Goal: Task Accomplishment & Management: Manage account settings

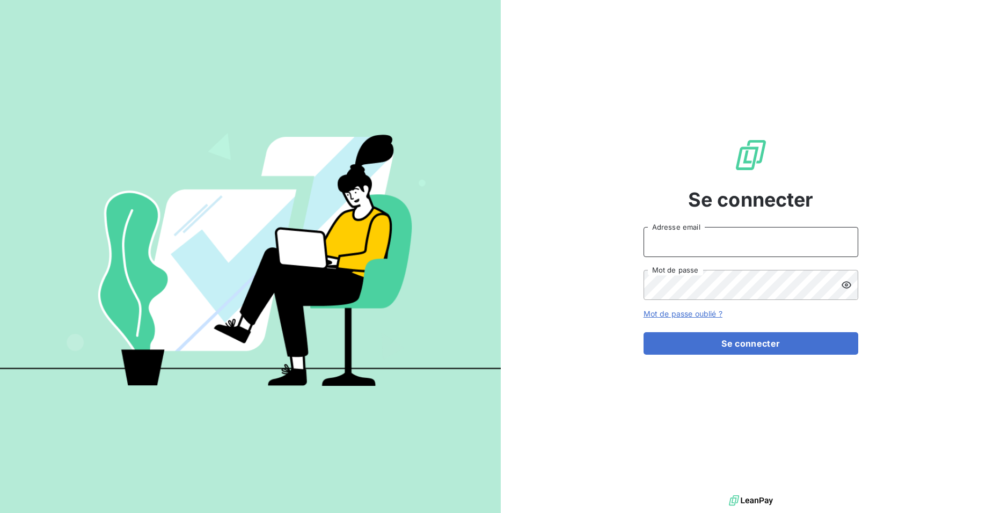
type input "BOULAKHRIF"
click at [851, 285] on icon at bounding box center [847, 285] width 10 height 7
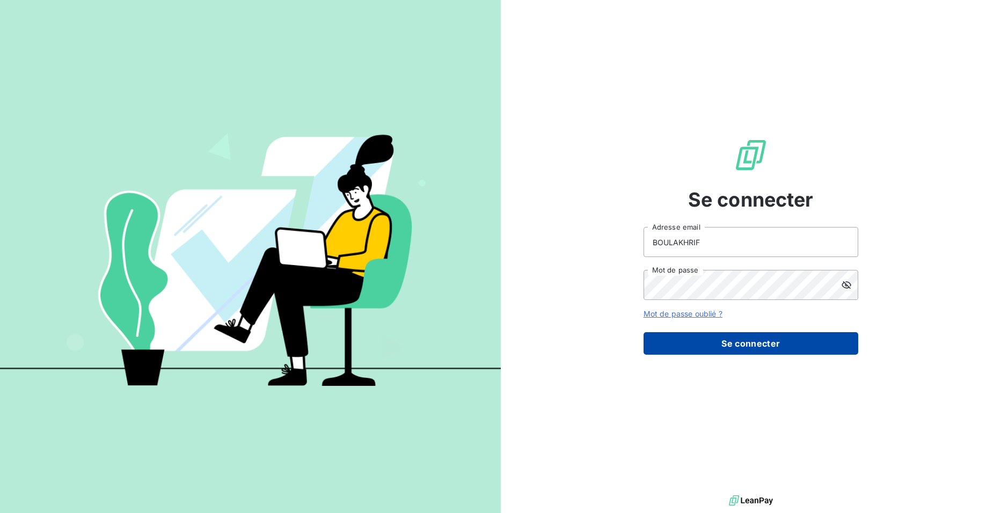
click at [759, 349] on button "Se connecter" at bounding box center [751, 343] width 215 height 23
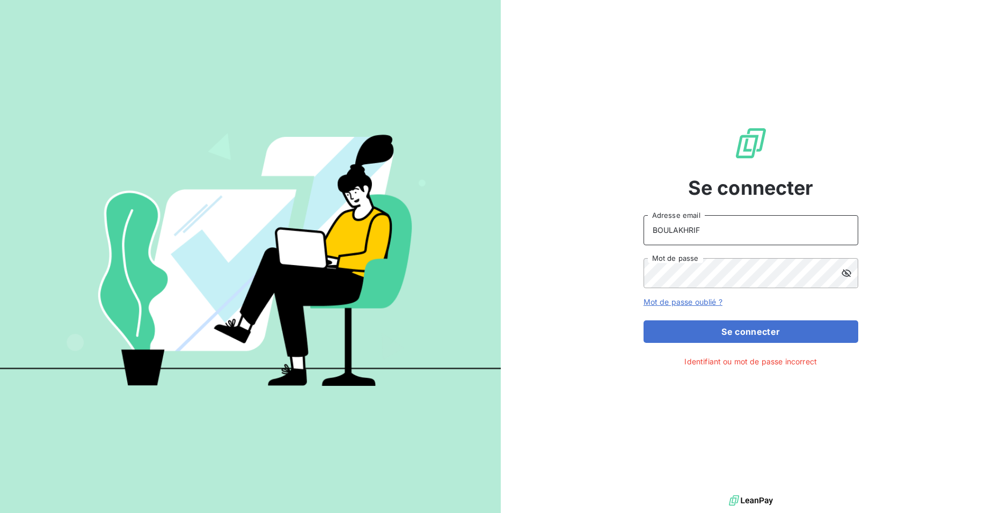
click at [703, 229] on input "BOULAKHRIF" at bounding box center [751, 230] width 215 height 30
drag, startPoint x: 703, startPoint y: 229, endPoint x: 616, endPoint y: 238, distance: 88.0
click at [616, 238] on div "Se connecter BOULAKHRIF Adresse email Mot de passe Mot de passe oublié ? Se con…" at bounding box center [751, 246] width 501 height 493
type input "[EMAIL_ADDRESS][DOMAIN_NAME]"
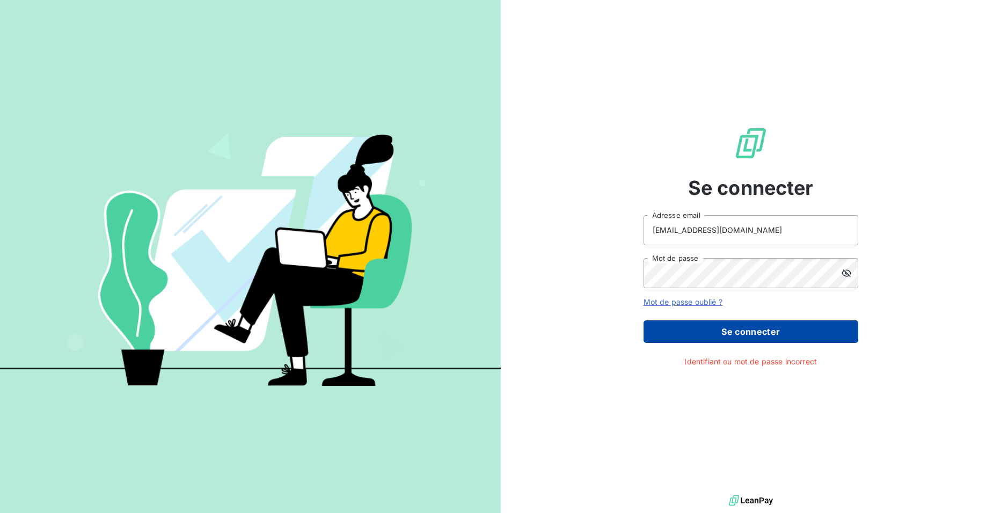
click at [760, 333] on button "Se connecter" at bounding box center [751, 332] width 215 height 23
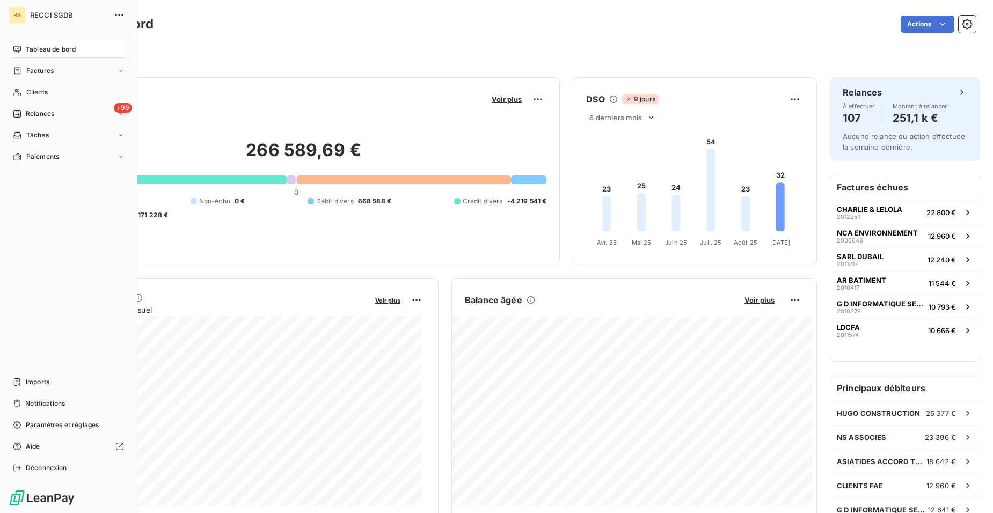
click at [71, 52] on span "Tableau de bord" at bounding box center [51, 50] width 50 height 10
click at [207, 49] on div "Filtrer" at bounding box center [514, 54] width 925 height 20
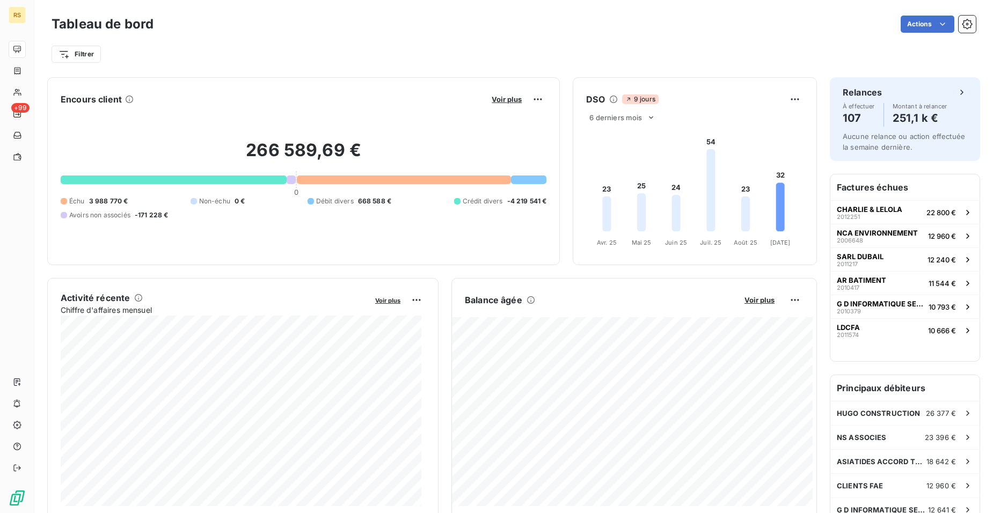
click at [105, 54] on div "Filtrer" at bounding box center [514, 54] width 925 height 20
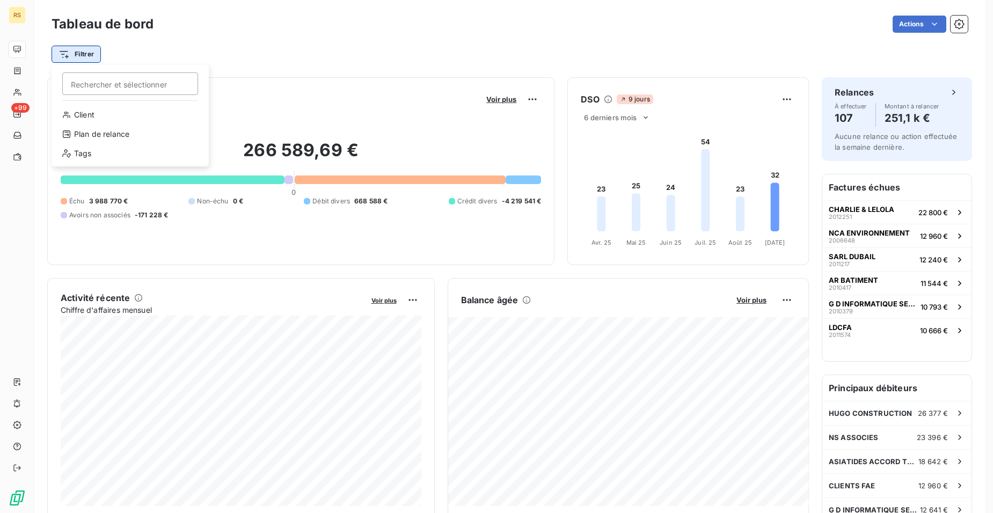
click at [86, 55] on html "RS +99 Tableau de bord Actions Filtrer Rechercher et sélectionner Client Plan d…" at bounding box center [496, 331] width 993 height 662
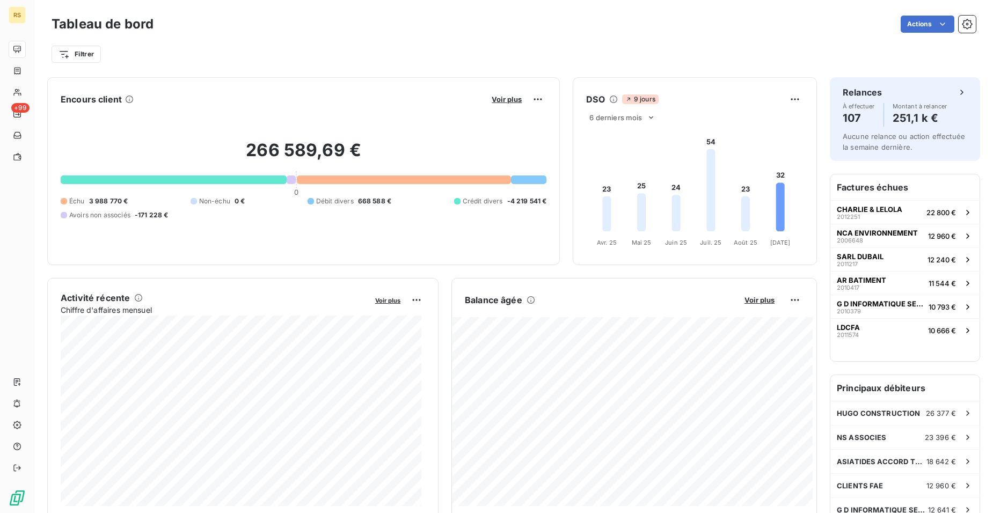
click at [230, 48] on html "RS +99 Tableau de bord Actions Filtrer Encours client Voir plus 266 589,69 € 0 …" at bounding box center [496, 331] width 993 height 662
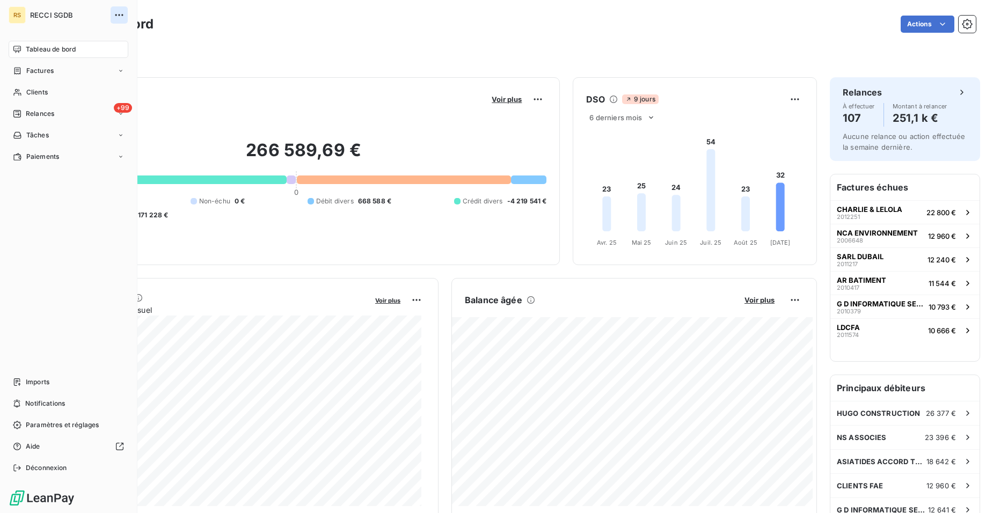
click at [118, 13] on icon "button" at bounding box center [119, 15] width 11 height 11
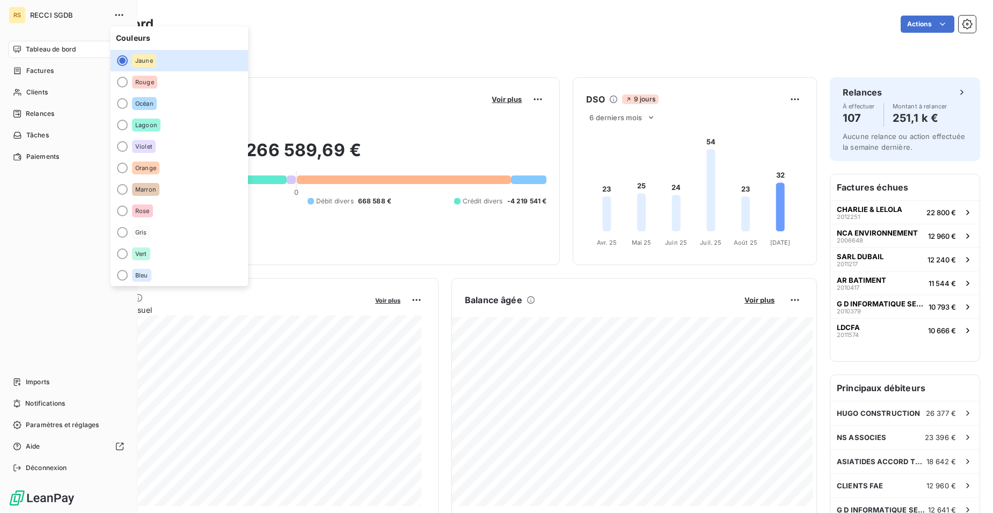
click at [48, 31] on div "RS RECCI SGDB Tableau de bord Factures Clients +99 Relances Tâches Paiements Im…" at bounding box center [68, 256] width 137 height 513
click at [18, 13] on div "RS" at bounding box center [17, 14] width 17 height 17
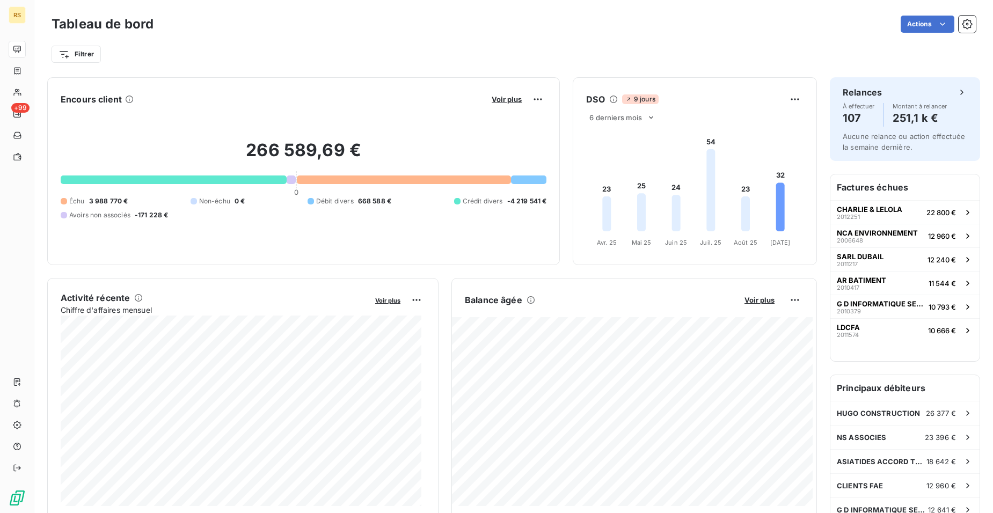
click at [271, 19] on div "Actions" at bounding box center [571, 24] width 810 height 17
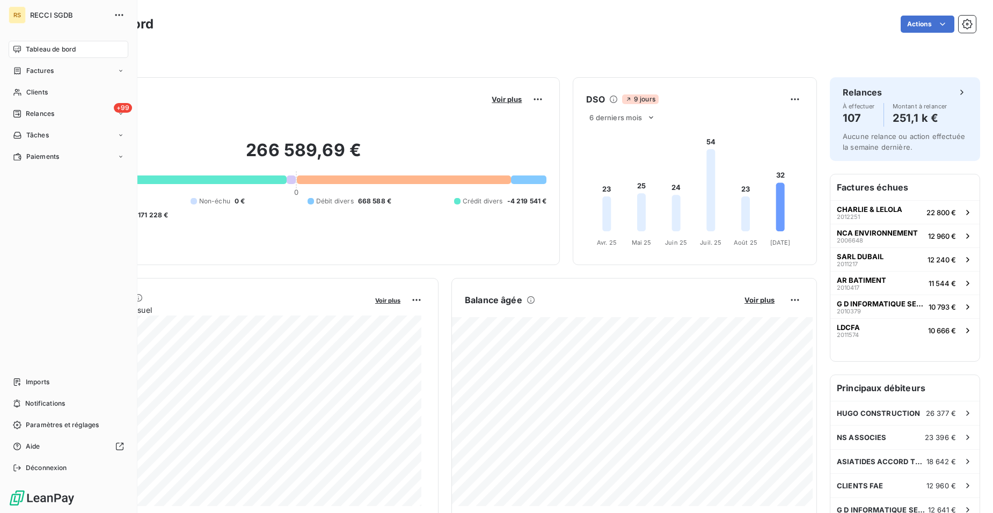
click at [19, 14] on div "RS" at bounding box center [17, 14] width 17 height 17
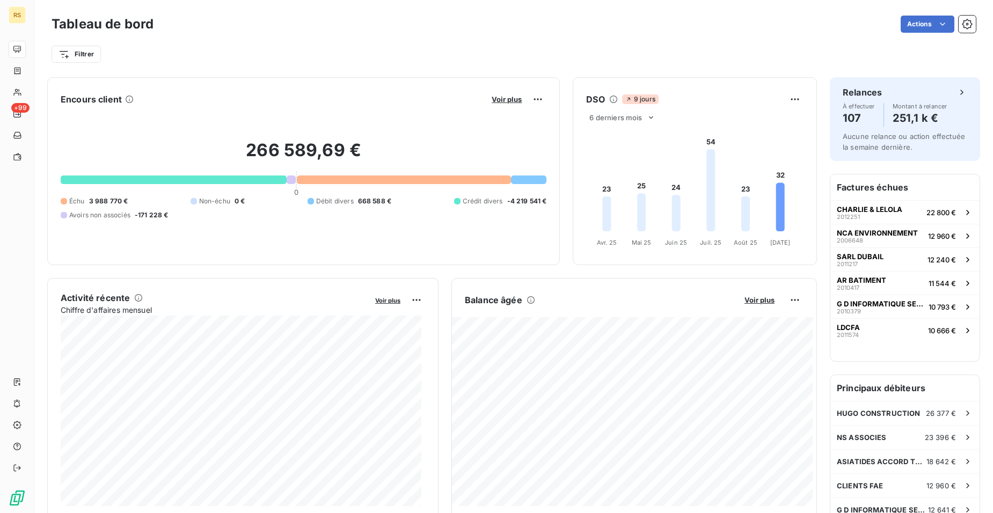
click at [159, 25] on div "Tableau de bord Actions" at bounding box center [514, 24] width 925 height 23
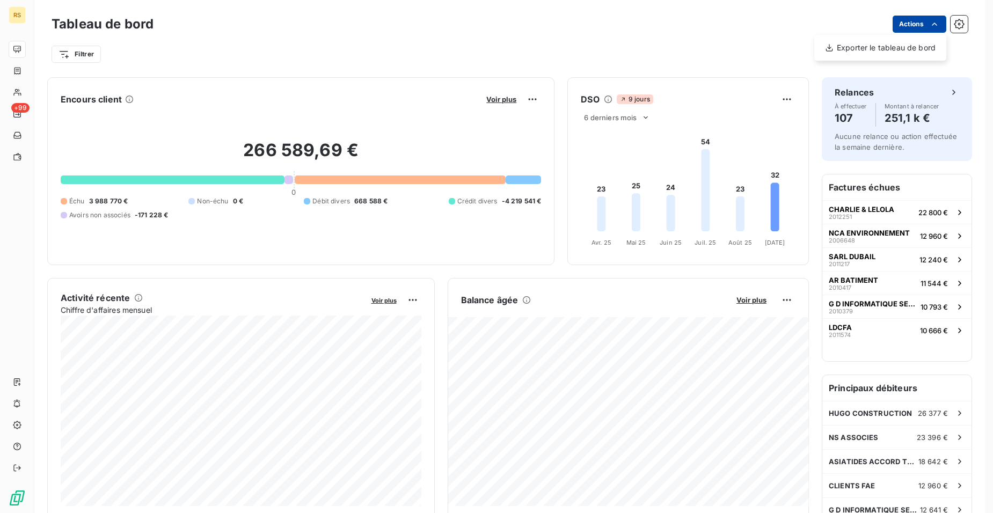
click at [920, 23] on html "RS +99 Tableau de bord Actions Exporter le tableau de bord Filtrer Encours clie…" at bounding box center [496, 331] width 993 height 662
click at [753, 21] on html "RS +99 Tableau de bord Actions Exporter le tableau de bord Filtrer Encours clie…" at bounding box center [496, 331] width 993 height 662
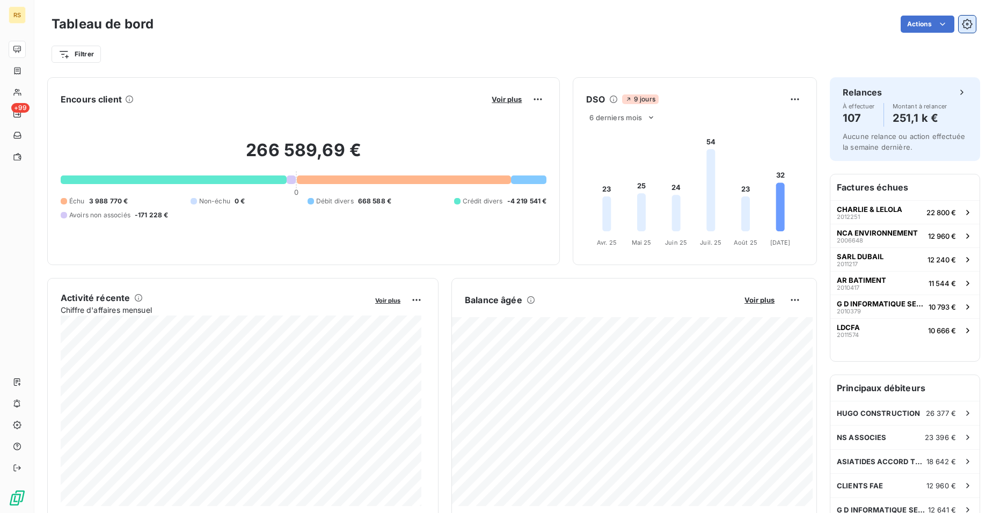
click at [967, 23] on icon "button" at bounding box center [968, 24] width 3 height 3
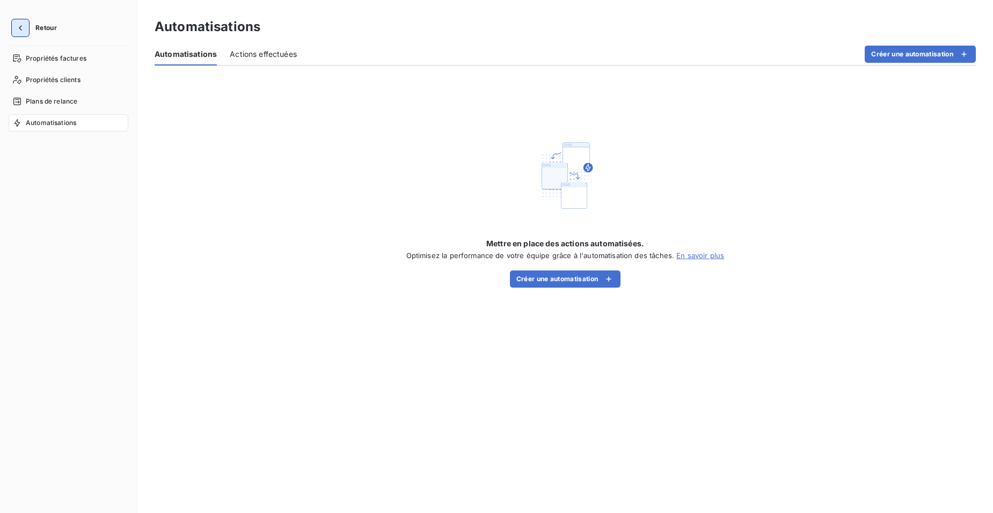
click at [24, 27] on icon "button" at bounding box center [20, 28] width 11 height 11
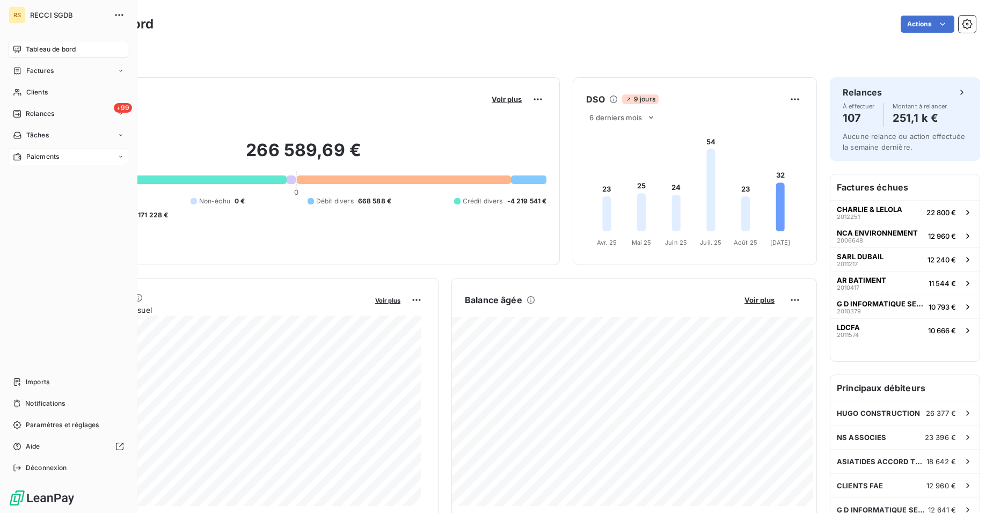
click at [40, 157] on span "Paiements" at bounding box center [42, 157] width 33 height 10
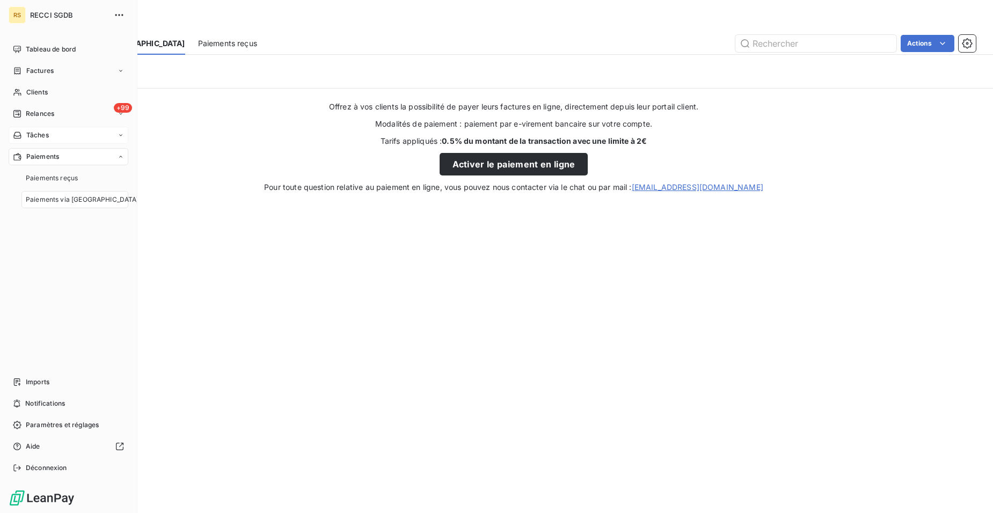
click at [45, 136] on span "Tâches" at bounding box center [37, 135] width 23 height 10
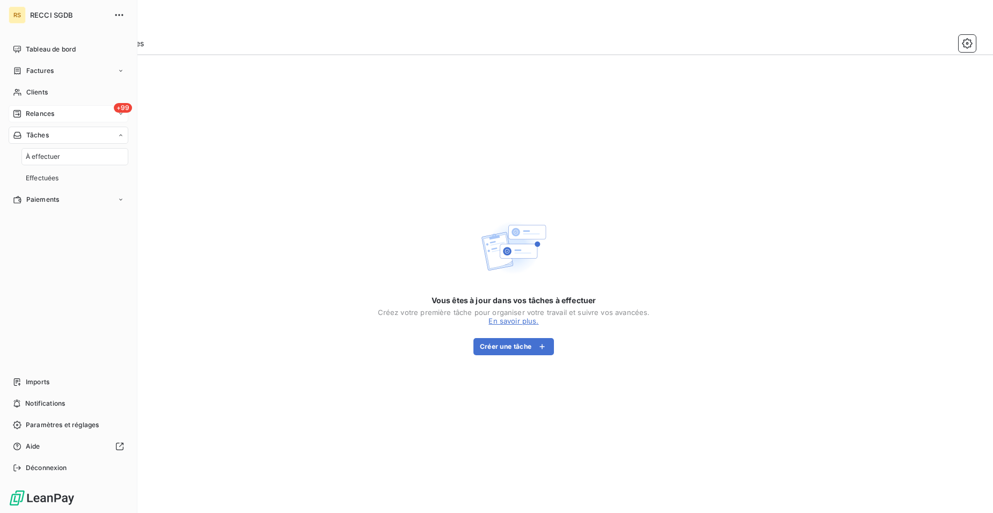
click at [40, 113] on span "Relances" at bounding box center [40, 114] width 28 height 10
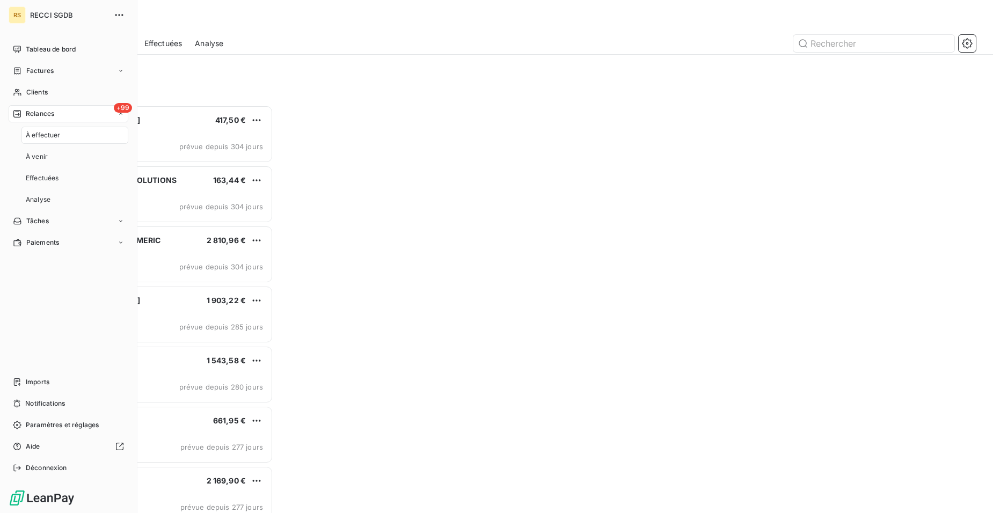
scroll to position [400, 213]
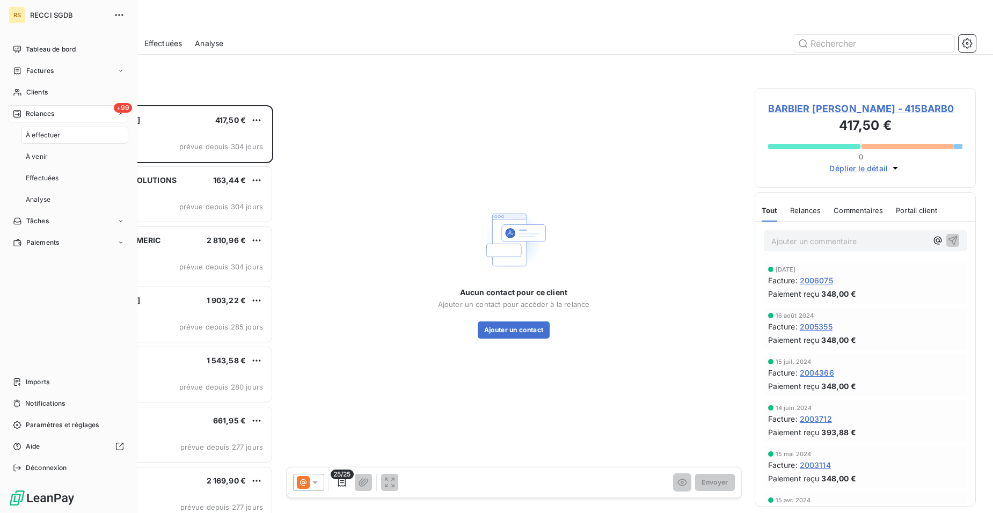
click at [63, 136] on div "À effectuer" at bounding box center [74, 135] width 107 height 17
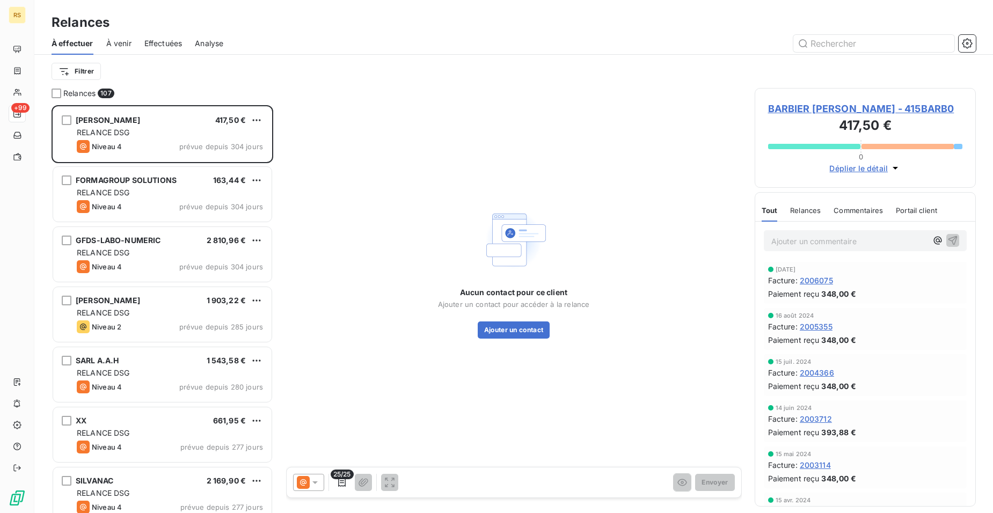
click at [333, 176] on div "Aucun contact pour ce client Ajouter un contact pour accéder à la relance Ajout…" at bounding box center [514, 272] width 456 height 368
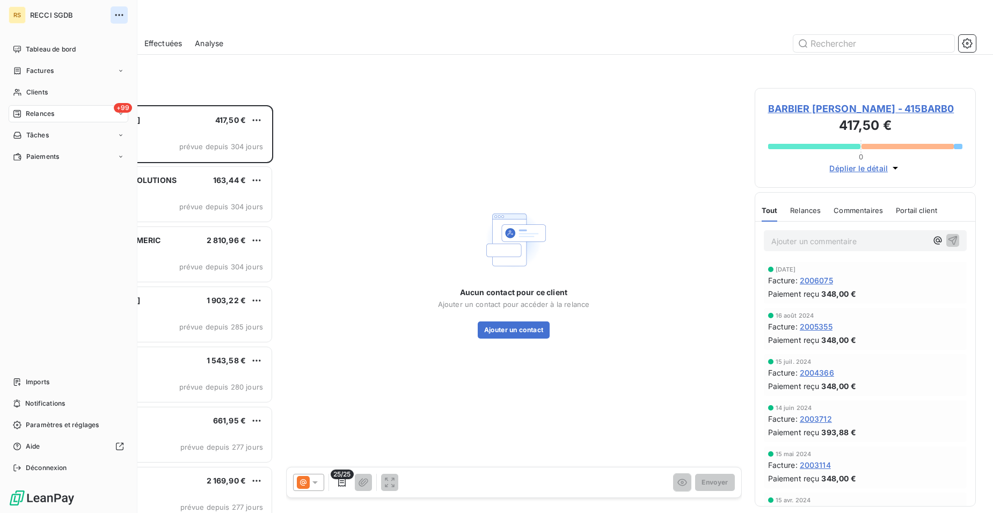
click at [120, 15] on icon "button" at bounding box center [119, 15] width 11 height 11
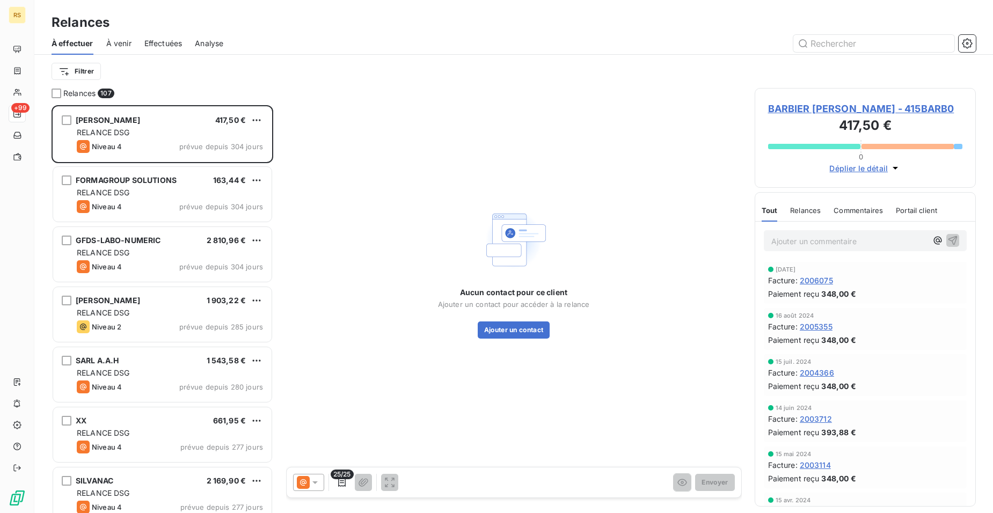
click at [320, 149] on div "Aucun contact pour ce client Ajouter un contact pour accéder à la relance Ajout…" at bounding box center [514, 272] width 456 height 368
click at [840, 40] on input "text" at bounding box center [874, 43] width 161 height 17
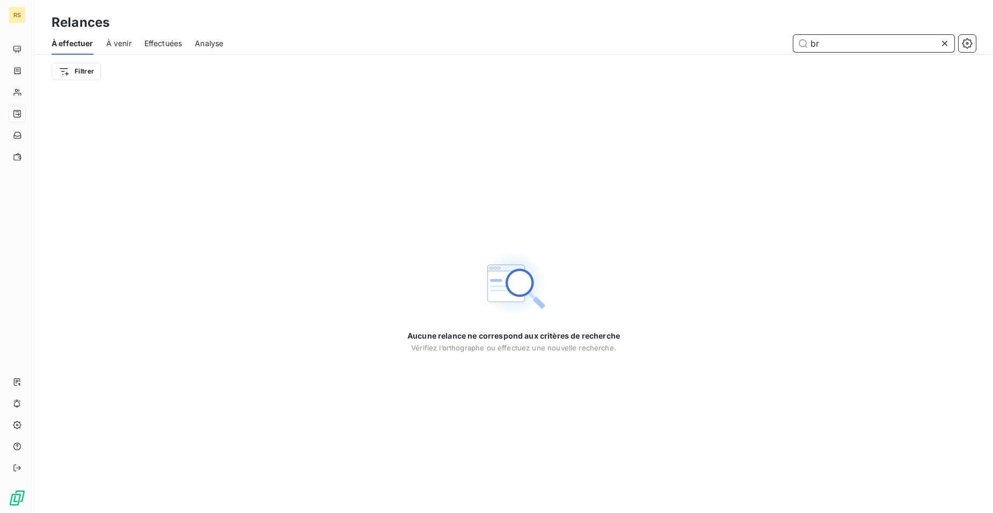
type input "b"
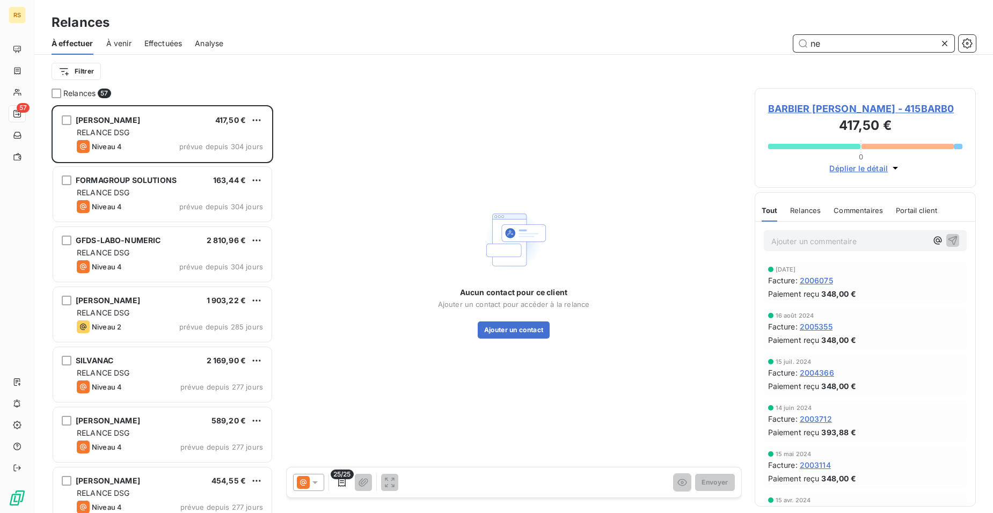
scroll to position [400, 213]
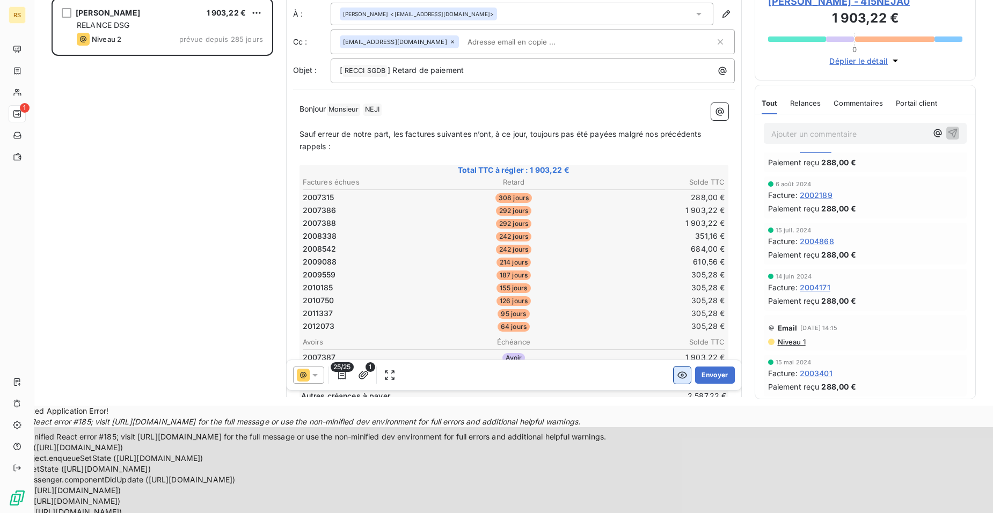
type input "neji"
click at [677, 377] on icon "button" at bounding box center [682, 375] width 11 height 11
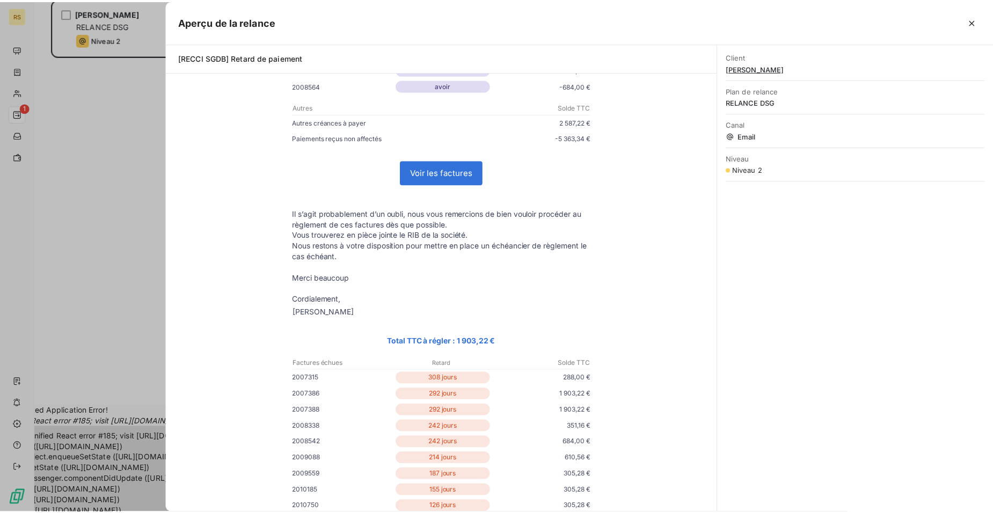
scroll to position [54, 0]
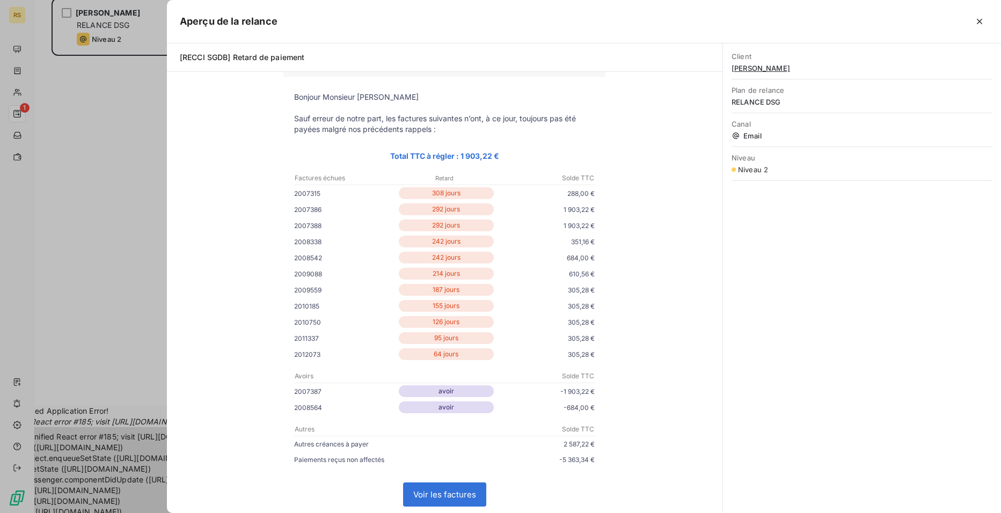
click at [97, 268] on div at bounding box center [500, 256] width 1001 height 513
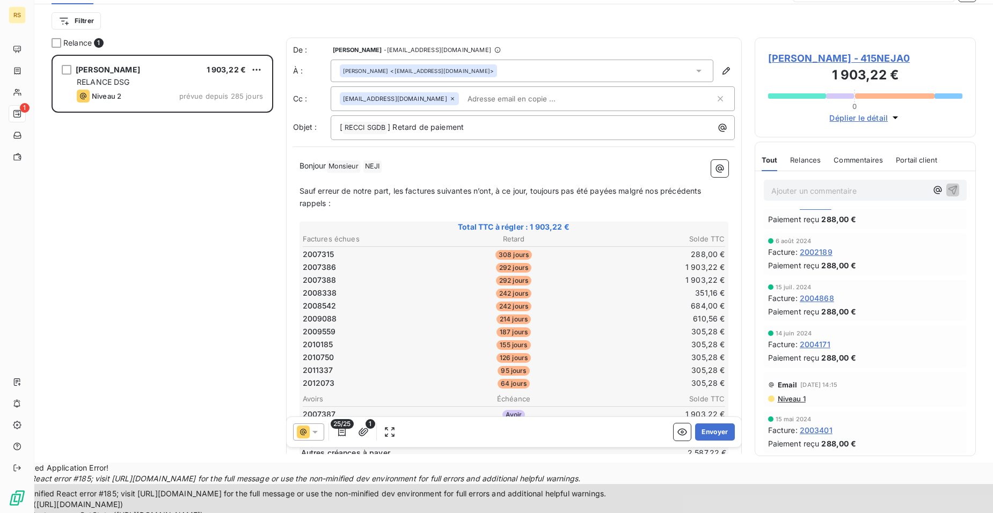
scroll to position [0, 0]
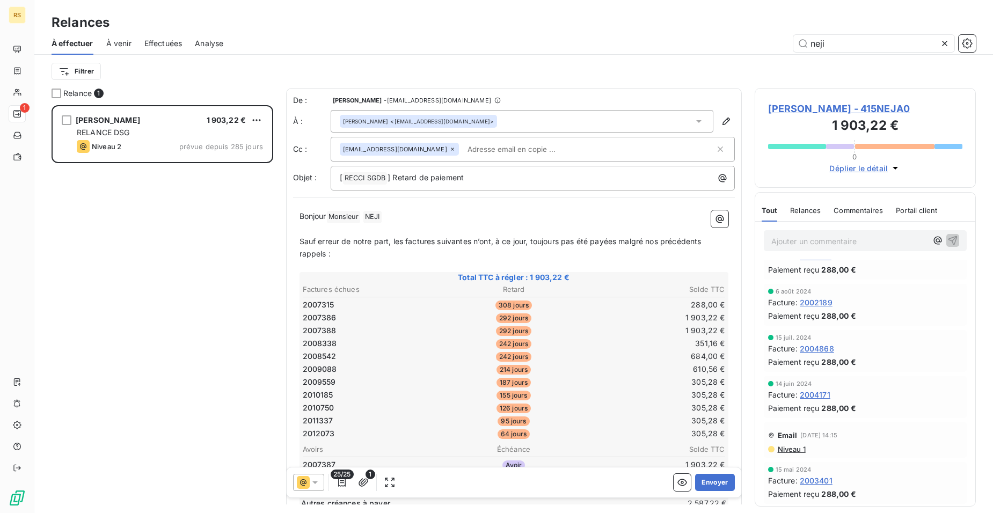
click at [115, 43] on span "À venir" at bounding box center [118, 43] width 25 height 11
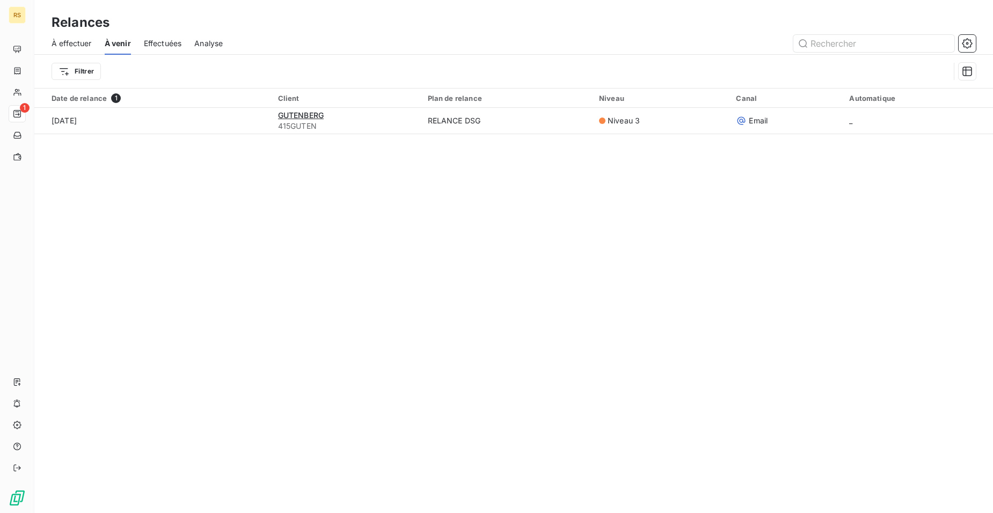
click at [161, 46] on span "Effectuées" at bounding box center [163, 43] width 38 height 11
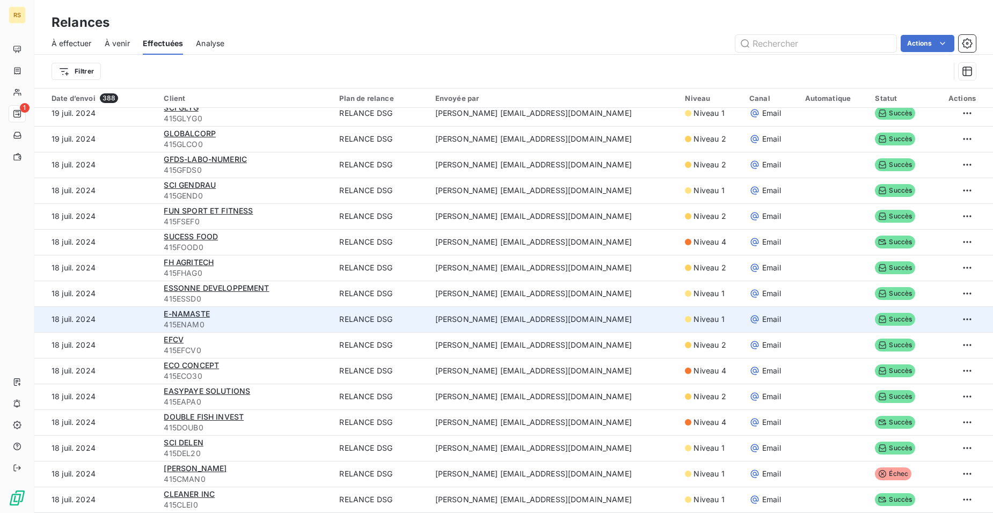
scroll to position [37, 0]
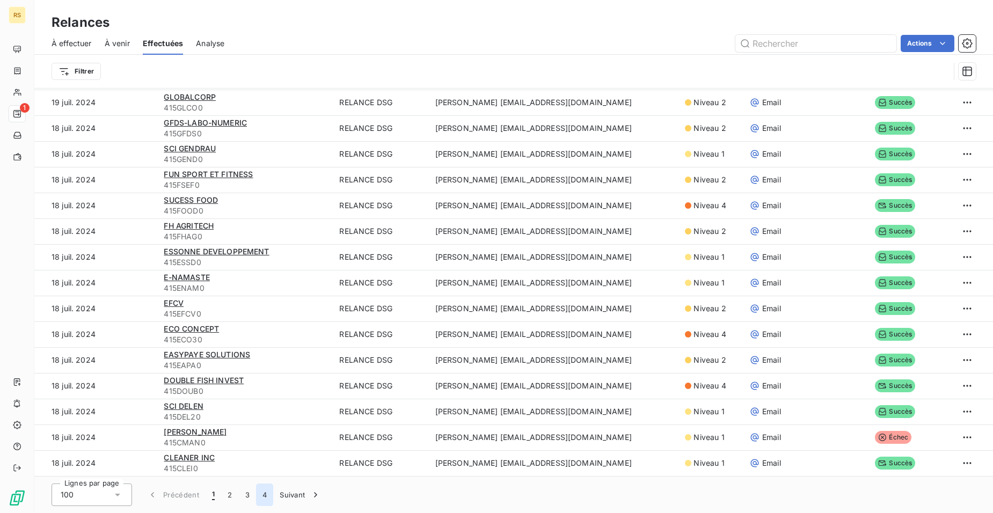
click at [263, 491] on button "4" at bounding box center [264, 495] width 17 height 23
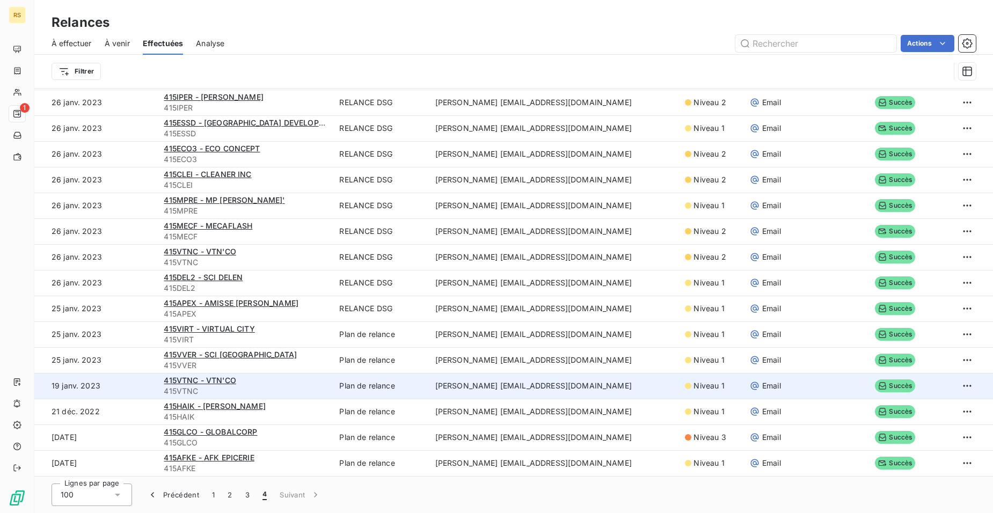
scroll to position [1863, 0]
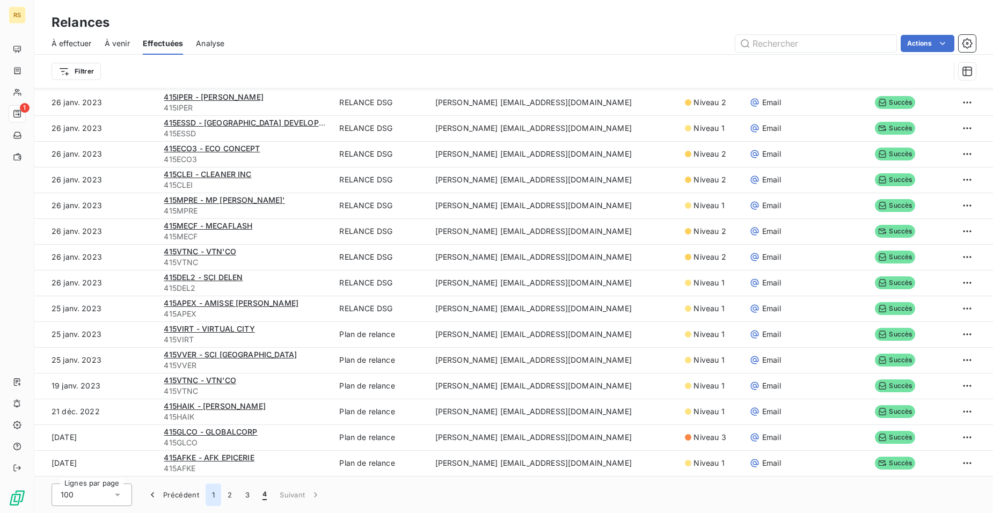
click at [216, 497] on button "1" at bounding box center [214, 495] width 16 height 23
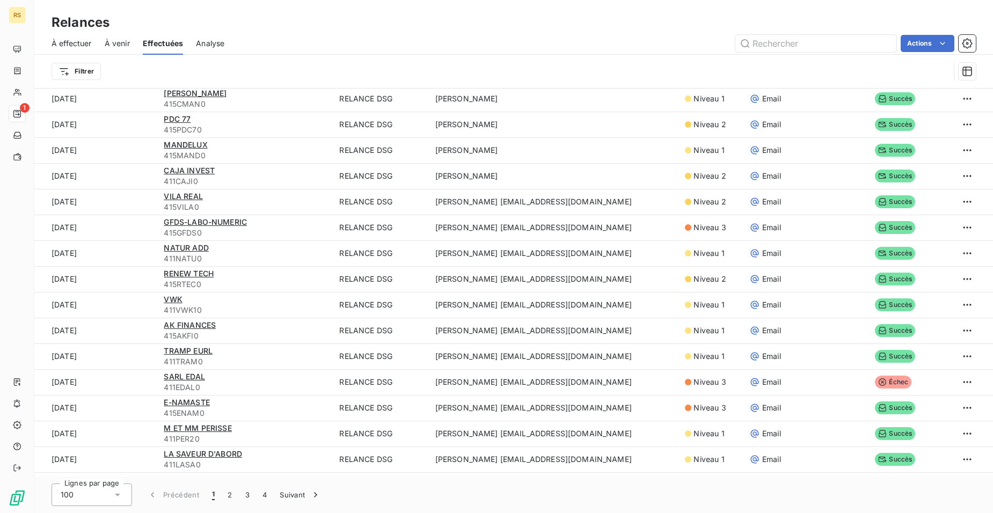
scroll to position [239, 0]
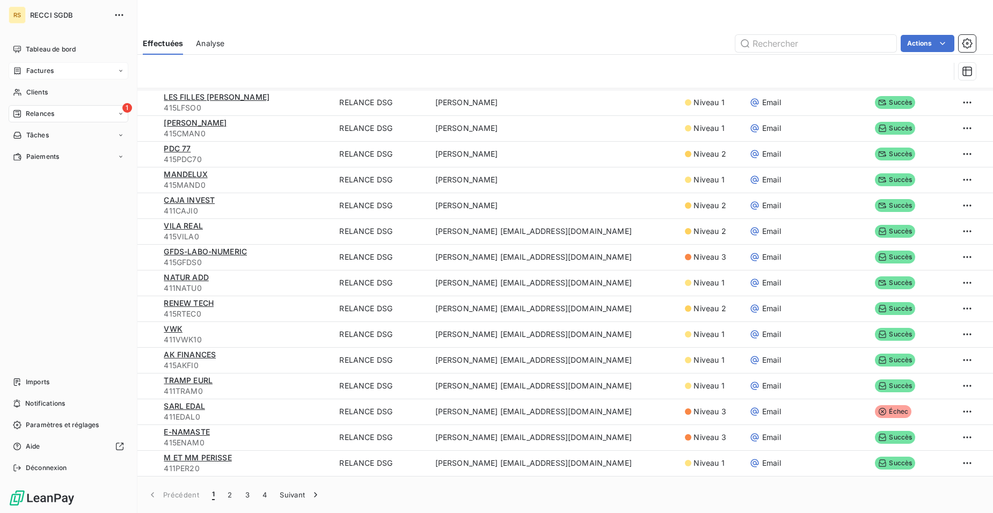
click at [30, 71] on span "Factures" at bounding box center [39, 71] width 27 height 10
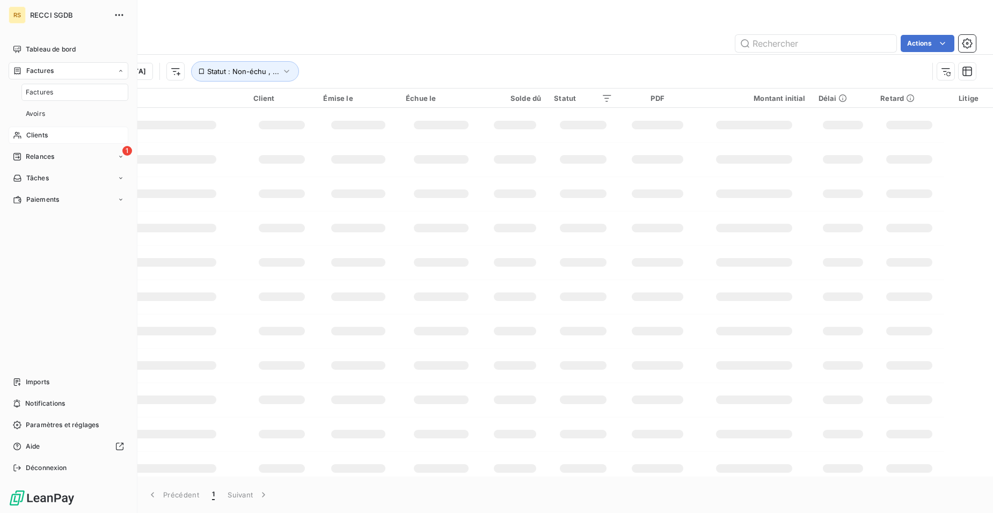
click at [35, 134] on span "Clients" at bounding box center [36, 135] width 21 height 10
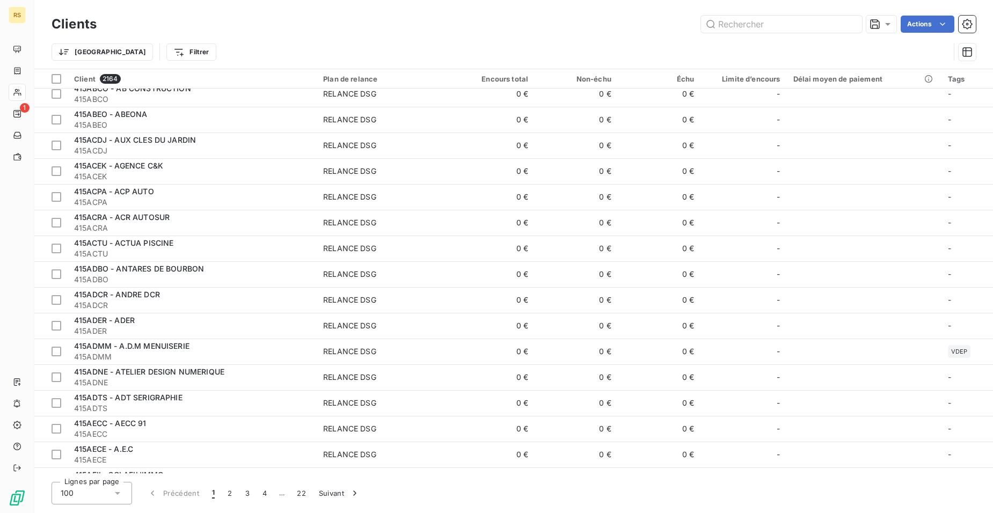
scroll to position [591, 0]
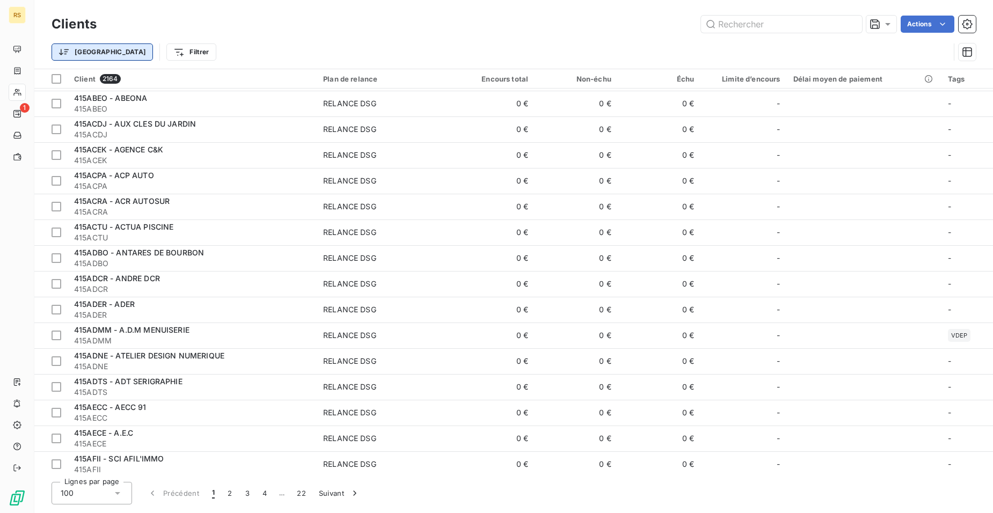
click at [75, 47] on html "RS 1 Clients Actions Trier Filtrer Client 2164 Plan de relance Encours total No…" at bounding box center [496, 331] width 993 height 662
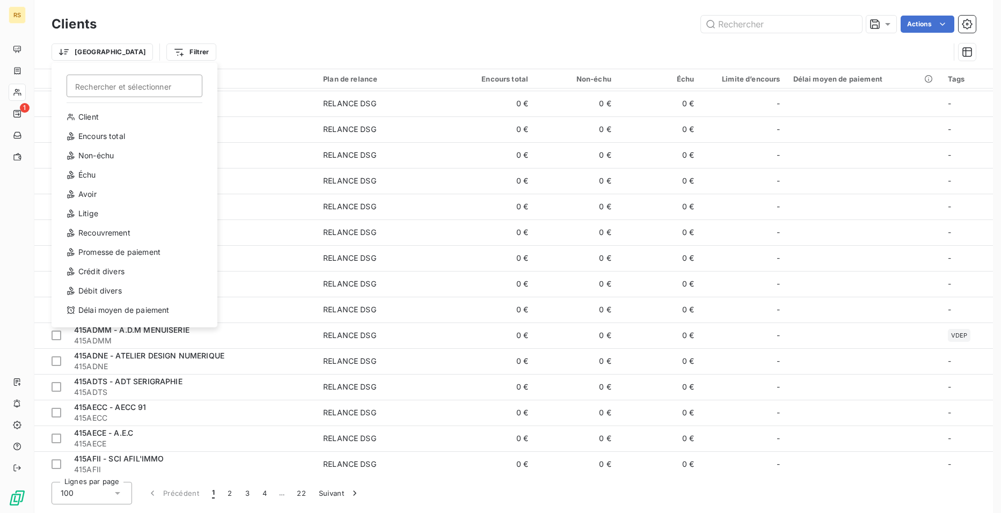
click at [127, 48] on html "RS 1 Clients Actions Trier Rechercher et sélectionner Client Encours total Non-…" at bounding box center [500, 331] width 1001 height 662
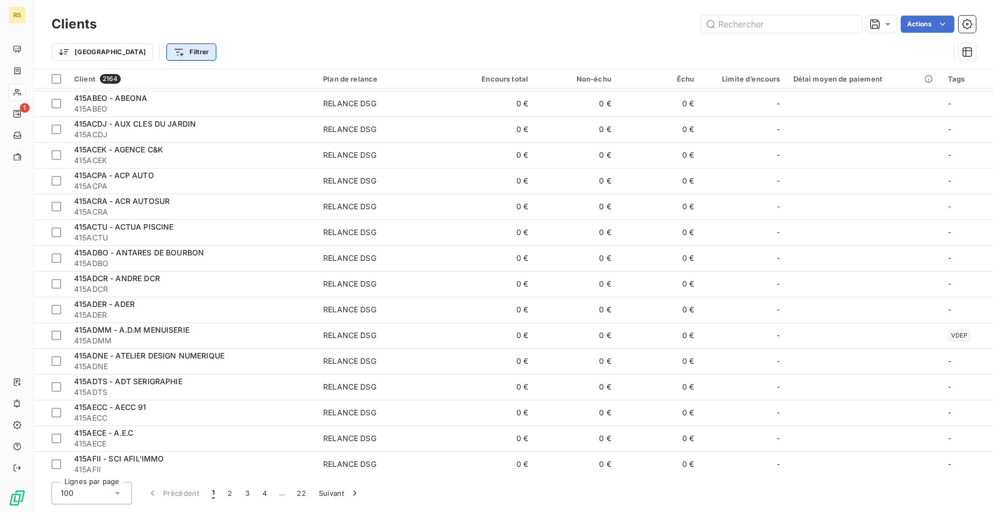
click at [148, 55] on html "RS 1 Clients Actions Trier Filtrer Client 2164 Plan de relance Encours total No…" at bounding box center [496, 331] width 993 height 662
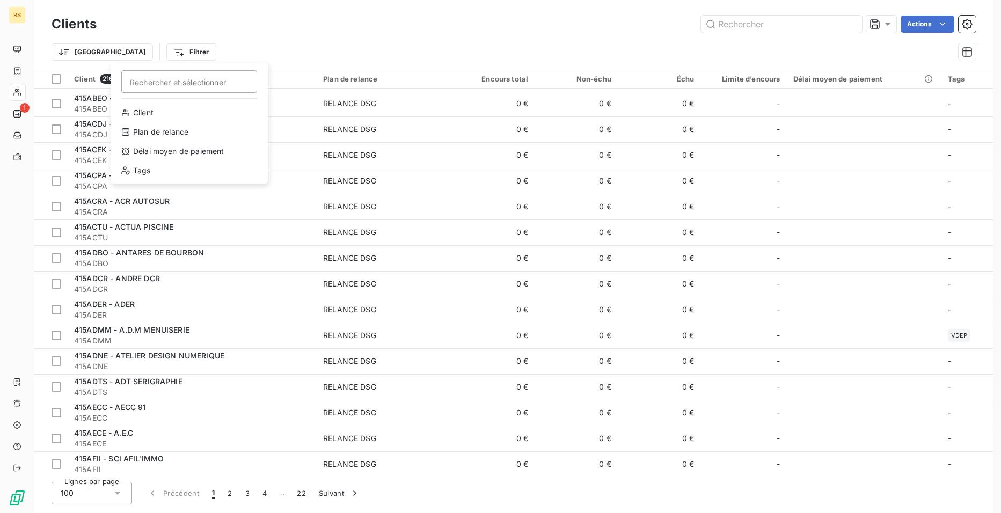
click at [259, 33] on html "RS 1 Clients Actions Trier Filtrer Rechercher et sélectionner Client Plan de re…" at bounding box center [500, 331] width 1001 height 662
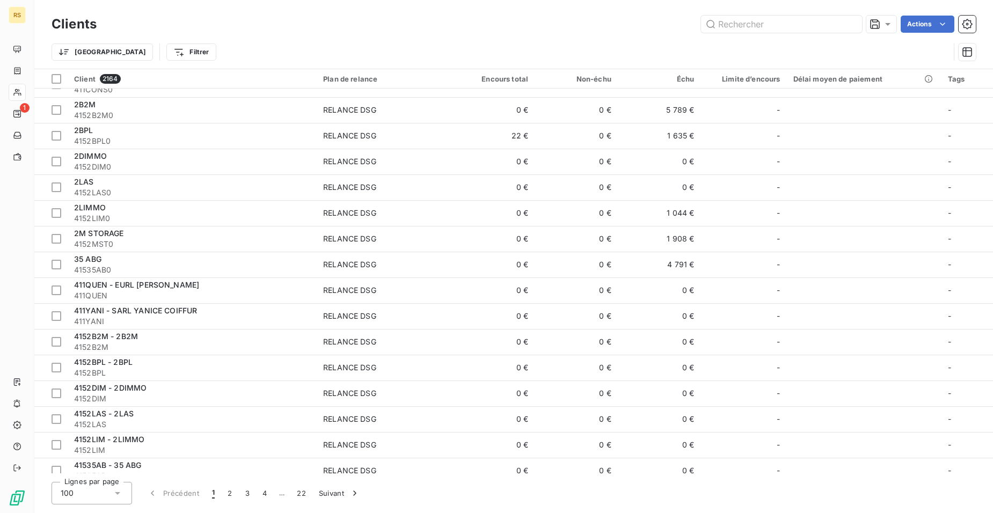
scroll to position [0, 0]
